Goal: Find specific page/section

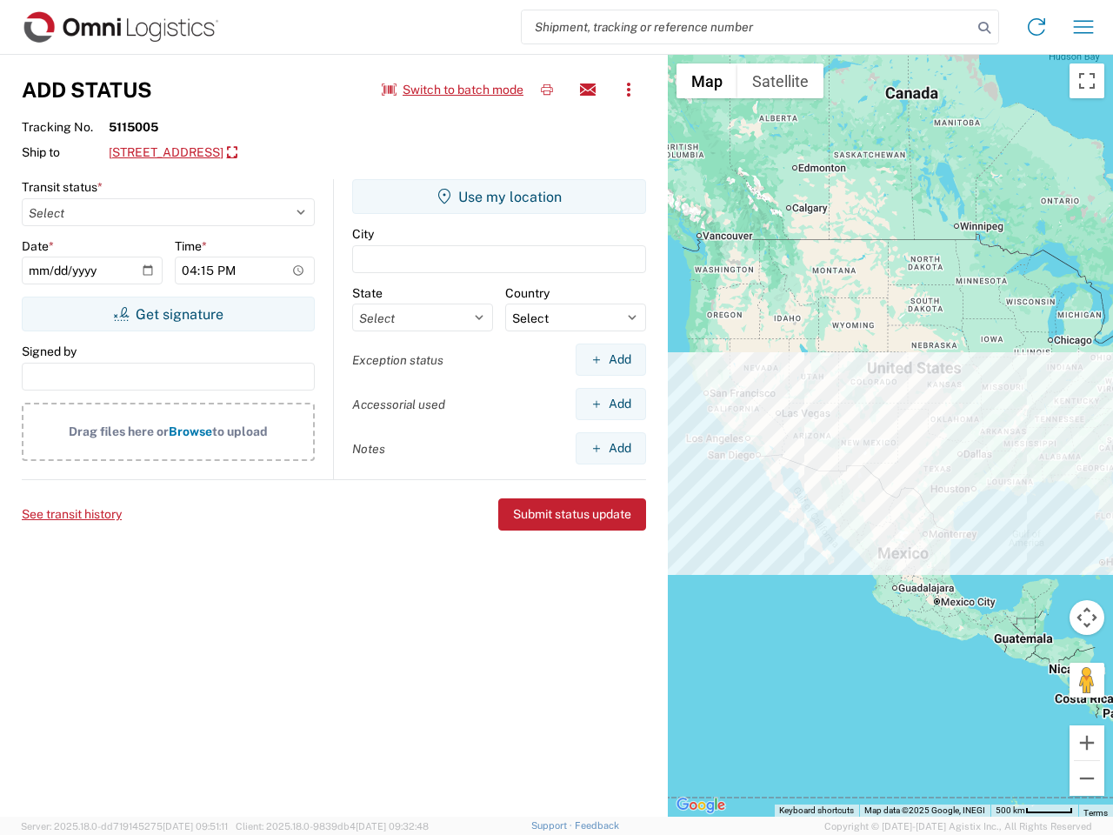
click at [747, 27] on input "search" at bounding box center [747, 26] width 450 height 33
click at [984, 28] on icon at bounding box center [984, 28] width 24 height 24
click at [1036, 27] on icon at bounding box center [1036, 27] width 28 height 28
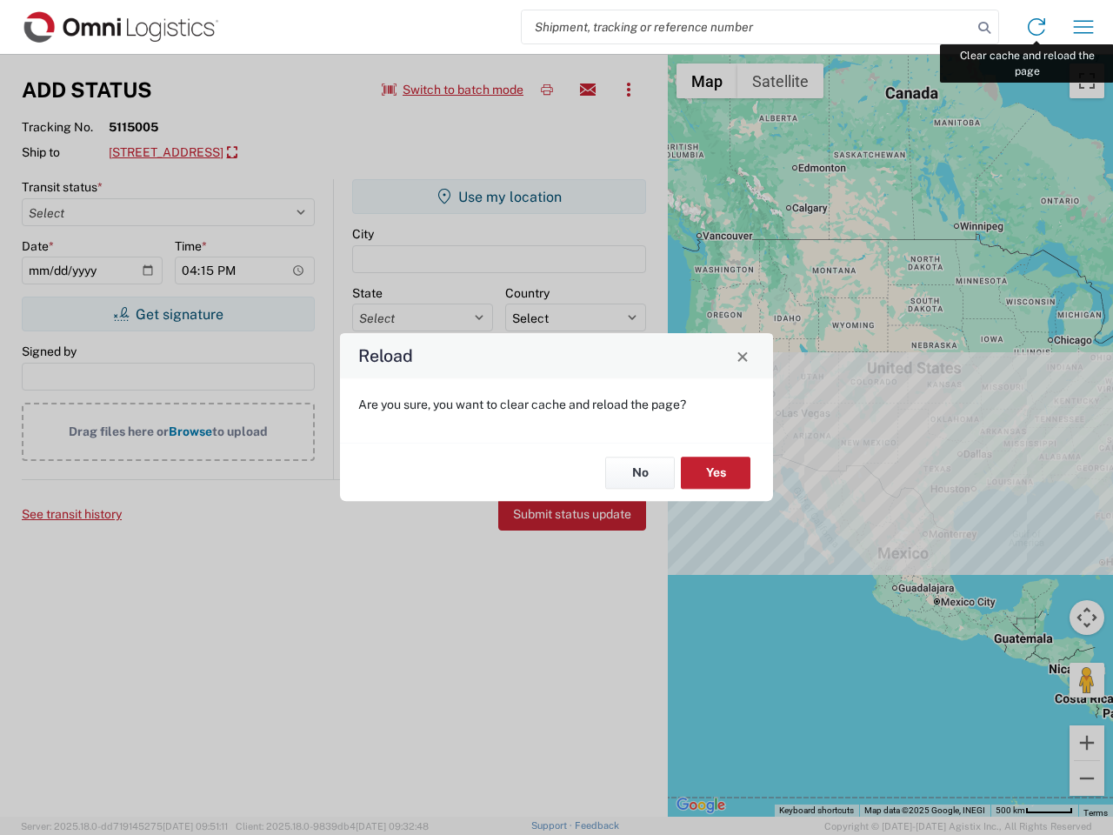
click at [1083, 27] on div "Reload Are you sure, you want to clear cache and reload the page? No Yes" at bounding box center [556, 417] width 1113 height 835
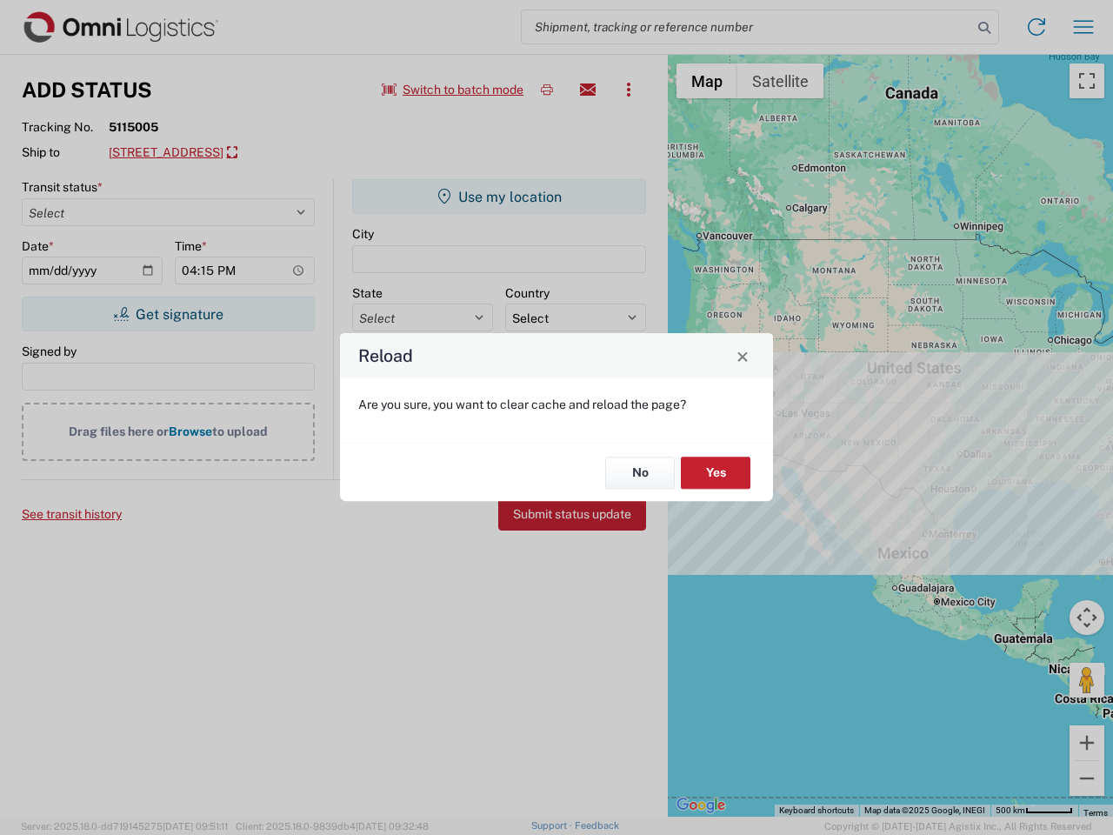
click at [453, 90] on div "Reload Are you sure, you want to clear cache and reload the page? No Yes" at bounding box center [556, 417] width 1113 height 835
click at [547, 90] on div "Reload Are you sure, you want to clear cache and reload the page? No Yes" at bounding box center [556, 417] width 1113 height 835
click at [588, 90] on div "Reload Are you sure, you want to clear cache and reload the page? No Yes" at bounding box center [556, 417] width 1113 height 835
click at [629, 90] on div "Reload Are you sure, you want to clear cache and reload the page? No Yes" at bounding box center [556, 417] width 1113 height 835
click at [266, 153] on div "Reload Are you sure, you want to clear cache and reload the page? No Yes" at bounding box center [556, 417] width 1113 height 835
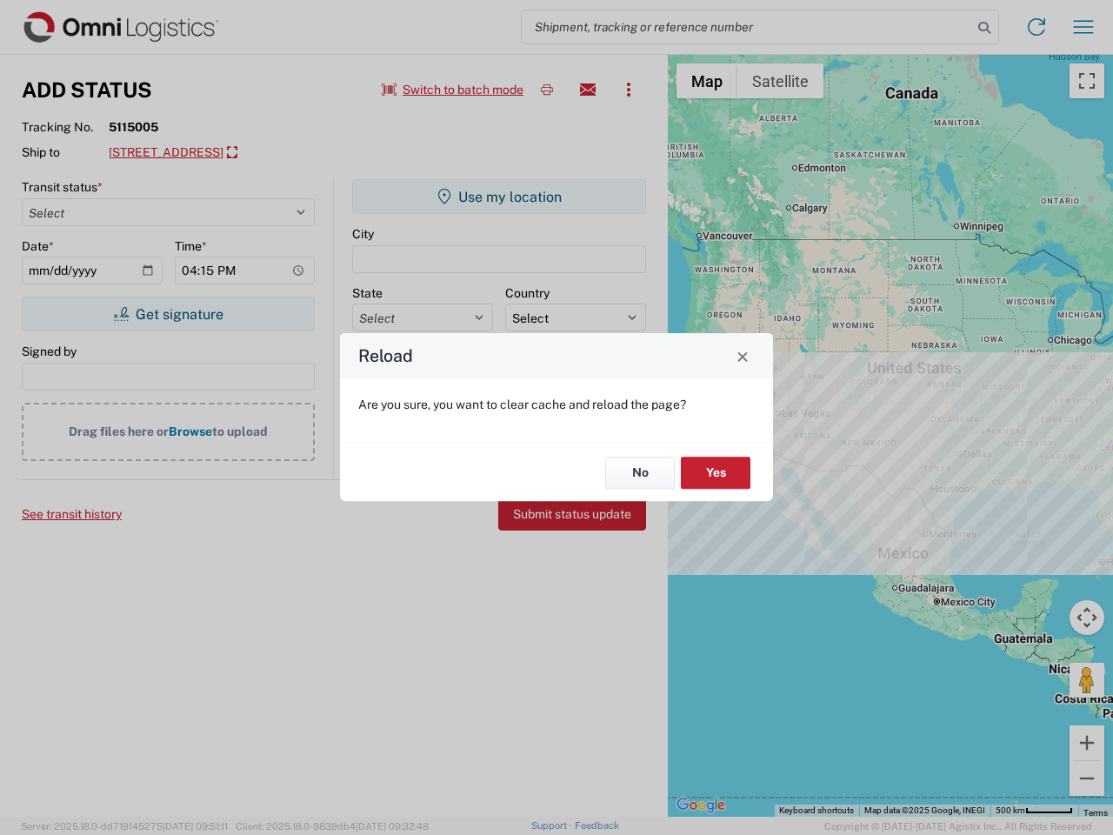
click at [168, 314] on div "Reload Are you sure, you want to clear cache and reload the page? No Yes" at bounding box center [556, 417] width 1113 height 835
